Goal: Information Seeking & Learning: Learn about a topic

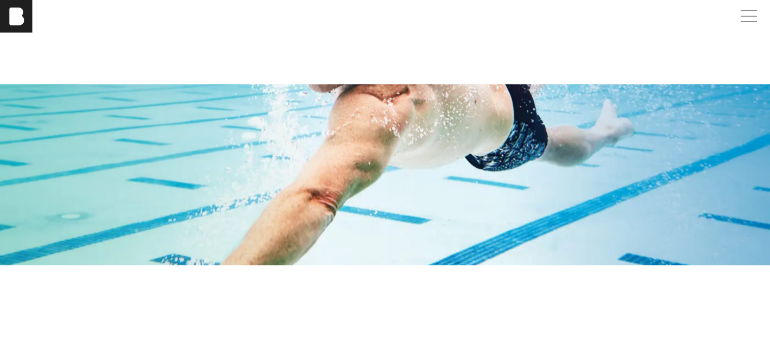
scroll to position [1670, 0]
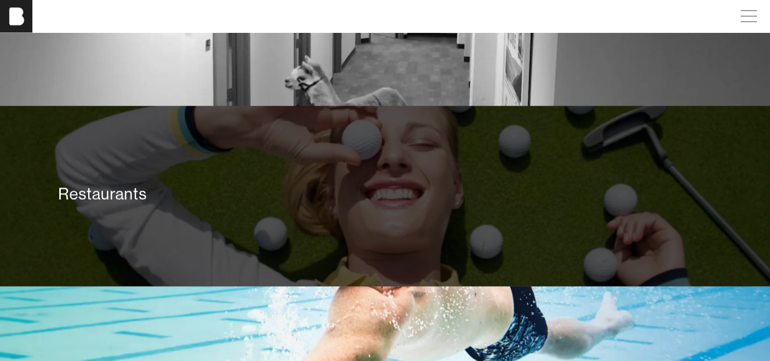
click at [409, 189] on div "Restaurants" at bounding box center [385, 195] width 668 height 73
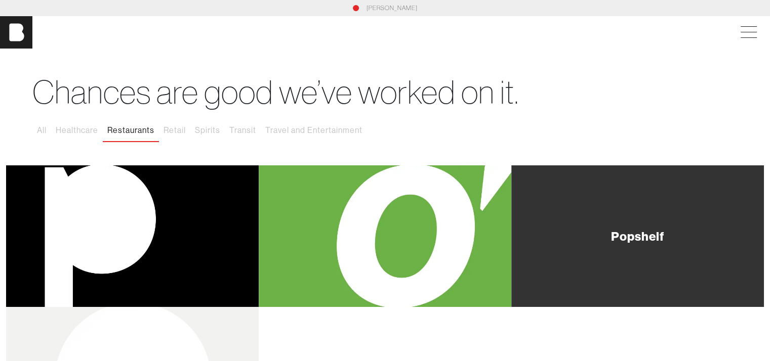
scroll to position [253, 0]
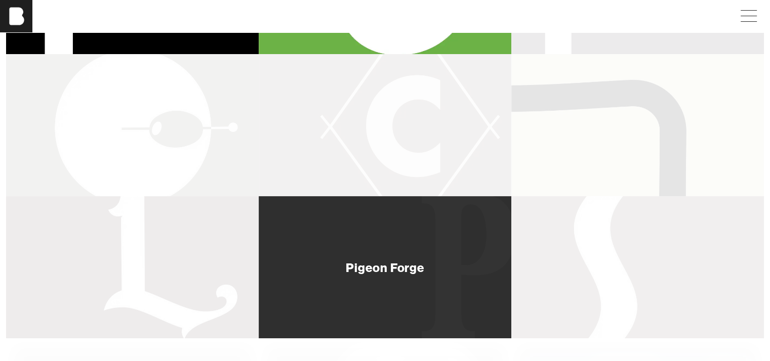
click at [340, 259] on div "Pigeon Forge" at bounding box center [385, 267] width 252 height 142
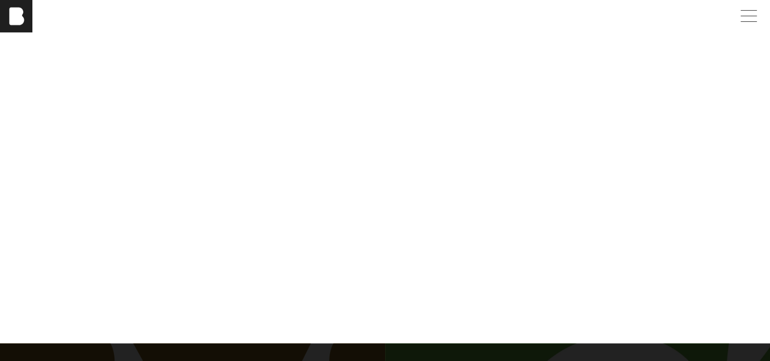
scroll to position [4351, 0]
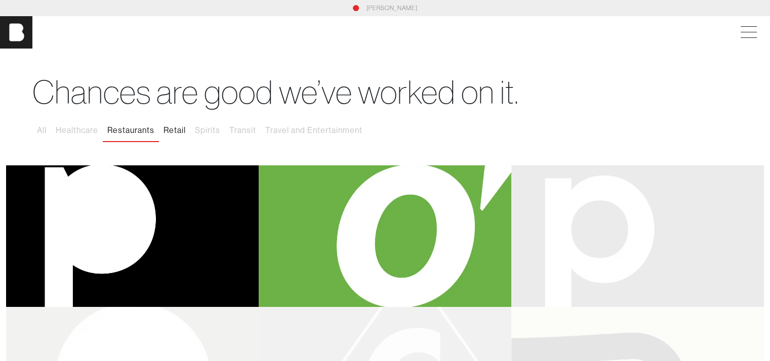
click at [177, 127] on button "Retail" at bounding box center [174, 130] width 31 height 21
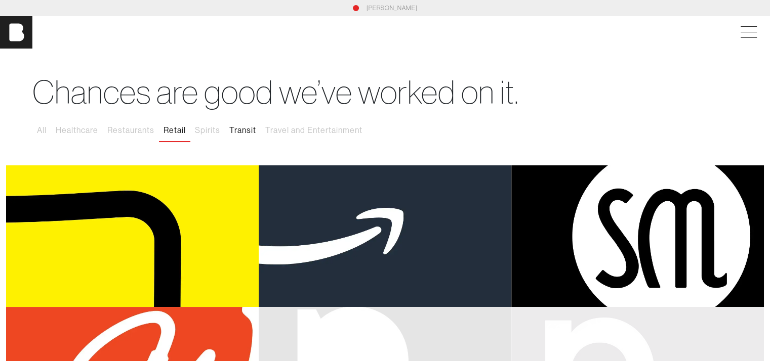
click at [239, 131] on button "Transit" at bounding box center [243, 130] width 36 height 21
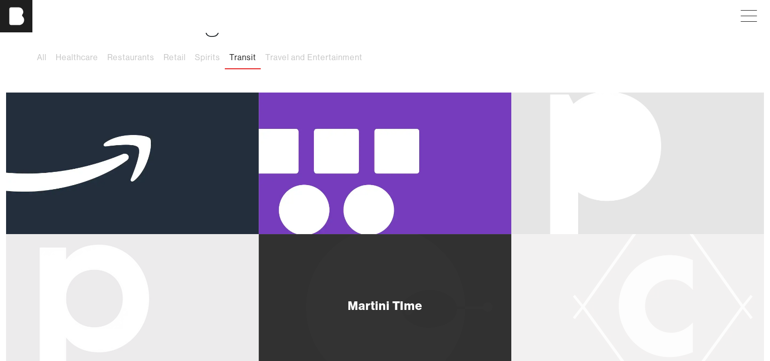
scroll to position [152, 0]
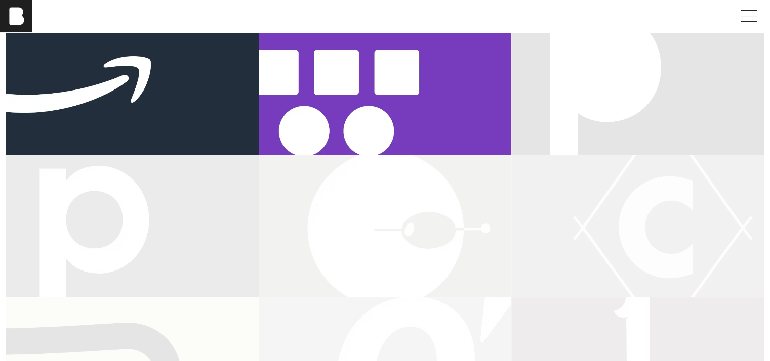
drag, startPoint x: 414, startPoint y: 209, endPoint x: 401, endPoint y: 193, distance: 21.3
click at [414, 209] on div "Martini TIme" at bounding box center [385, 226] width 252 height 142
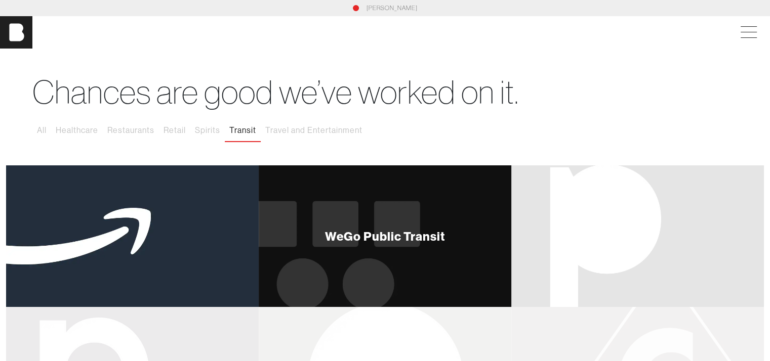
click at [348, 249] on div "WeGo Public Transit" at bounding box center [385, 236] width 252 height 142
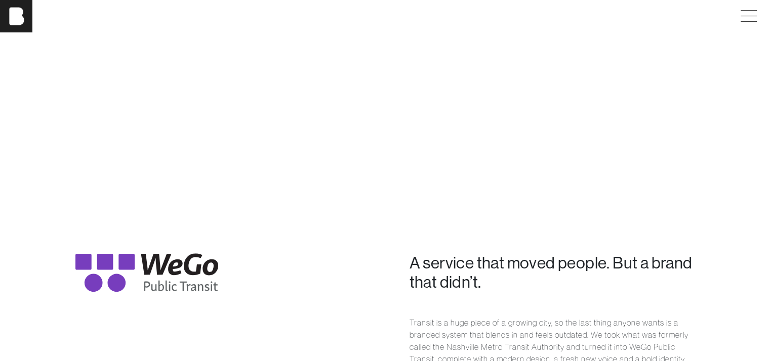
scroll to position [405, 0]
